Goal: Find specific page/section: Find specific page/section

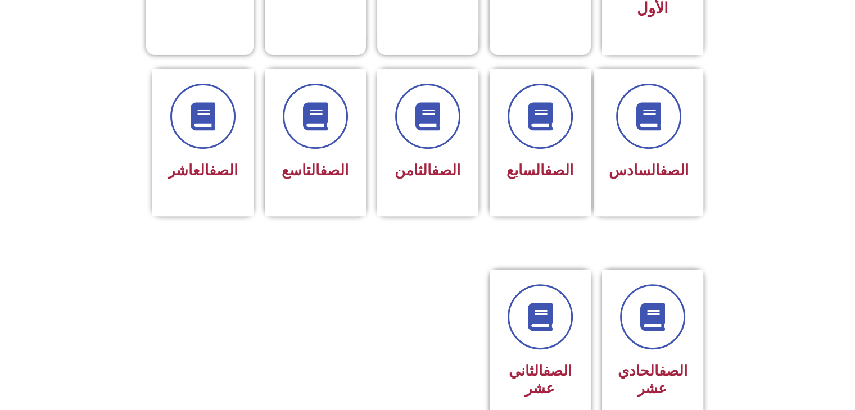
scroll to position [430, 0]
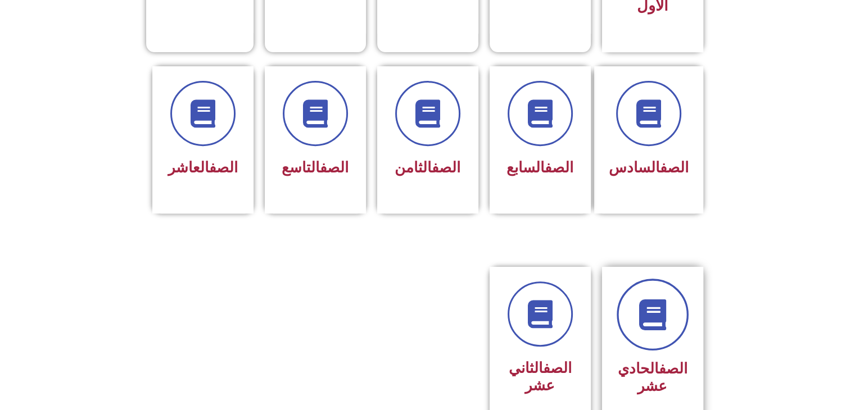
click at [658, 301] on icon at bounding box center [652, 315] width 31 height 31
click at [686, 320] on div at bounding box center [652, 314] width 71 height 65
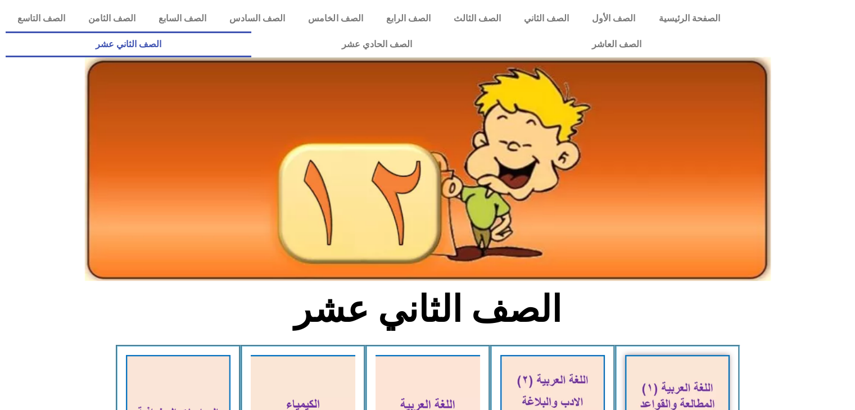
drag, startPoint x: 854, startPoint y: 116, endPoint x: 861, endPoint y: 117, distance: 7.4
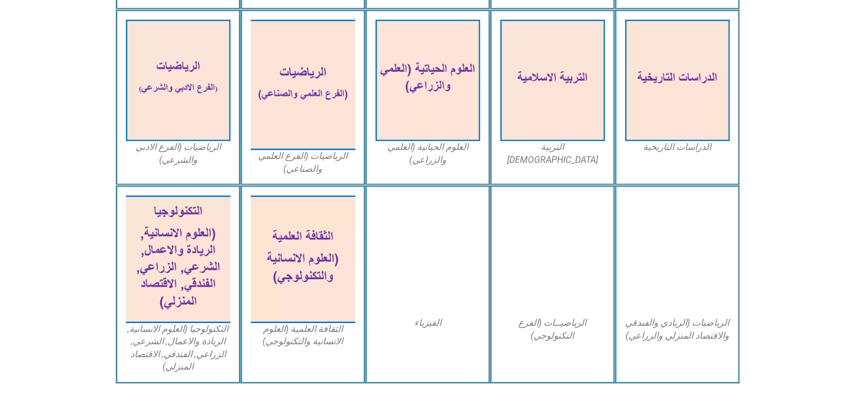
scroll to position [517, 0]
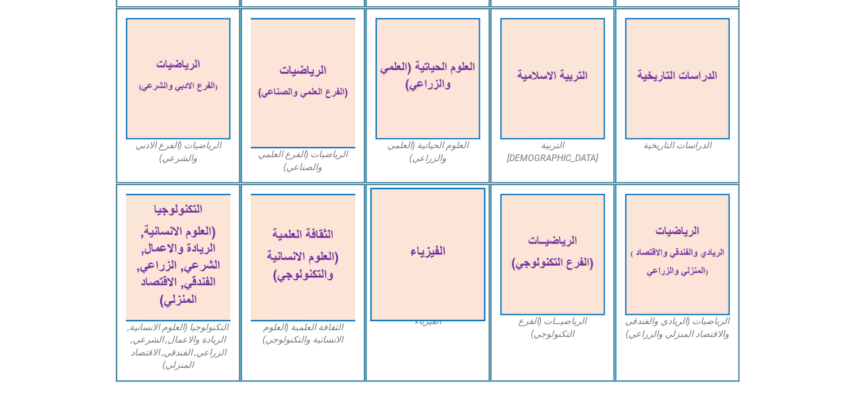
click at [423, 250] on img at bounding box center [427, 255] width 115 height 134
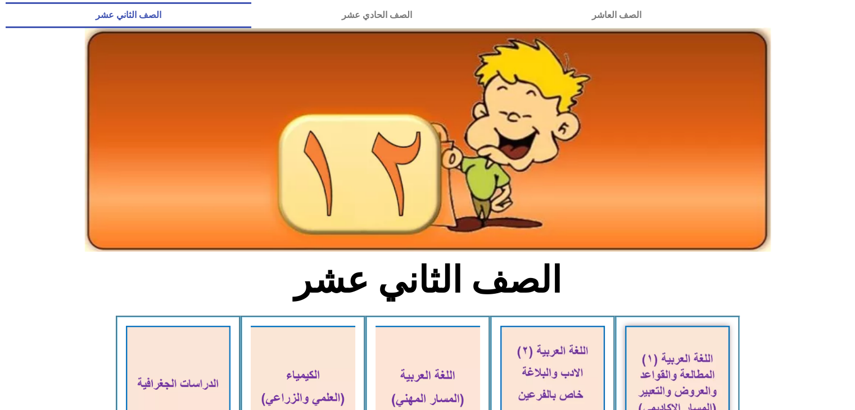
scroll to position [30, 0]
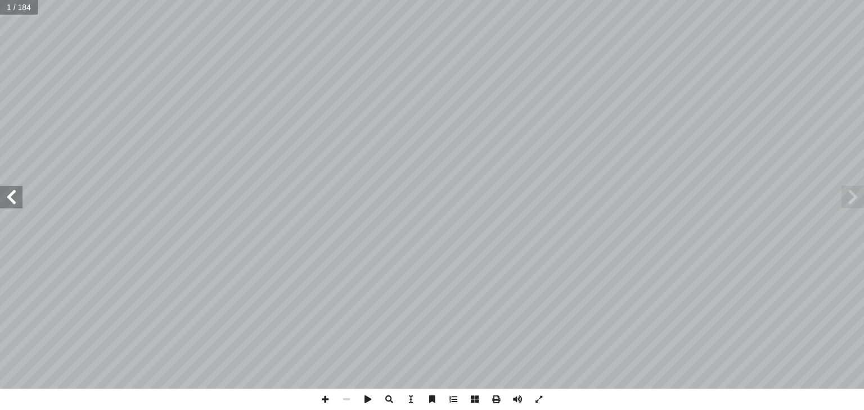
click at [0, 194] on span at bounding box center [11, 197] width 22 height 22
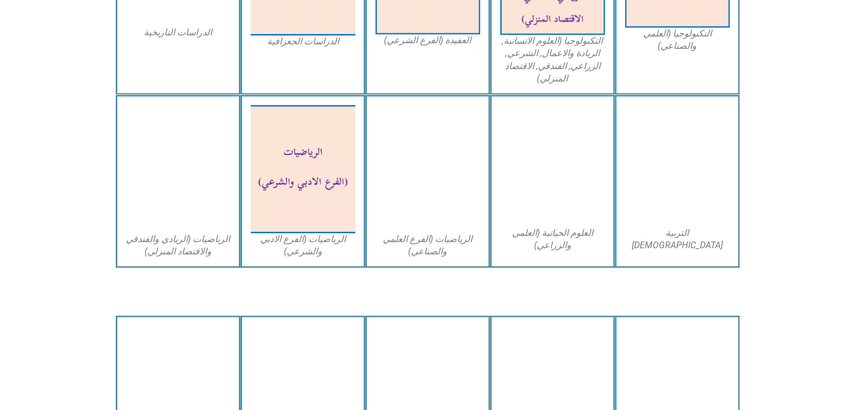
scroll to position [707, 0]
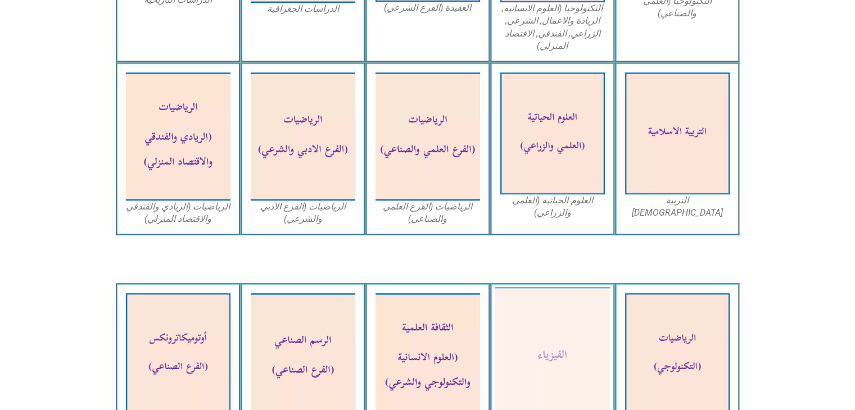
click at [555, 324] on img at bounding box center [552, 357] width 115 height 141
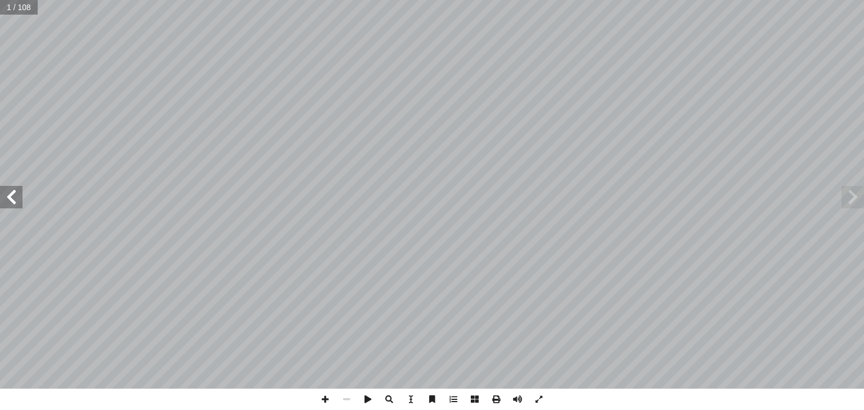
click at [21, 201] on span at bounding box center [11, 197] width 22 height 22
